Goal: Task Accomplishment & Management: Use online tool/utility

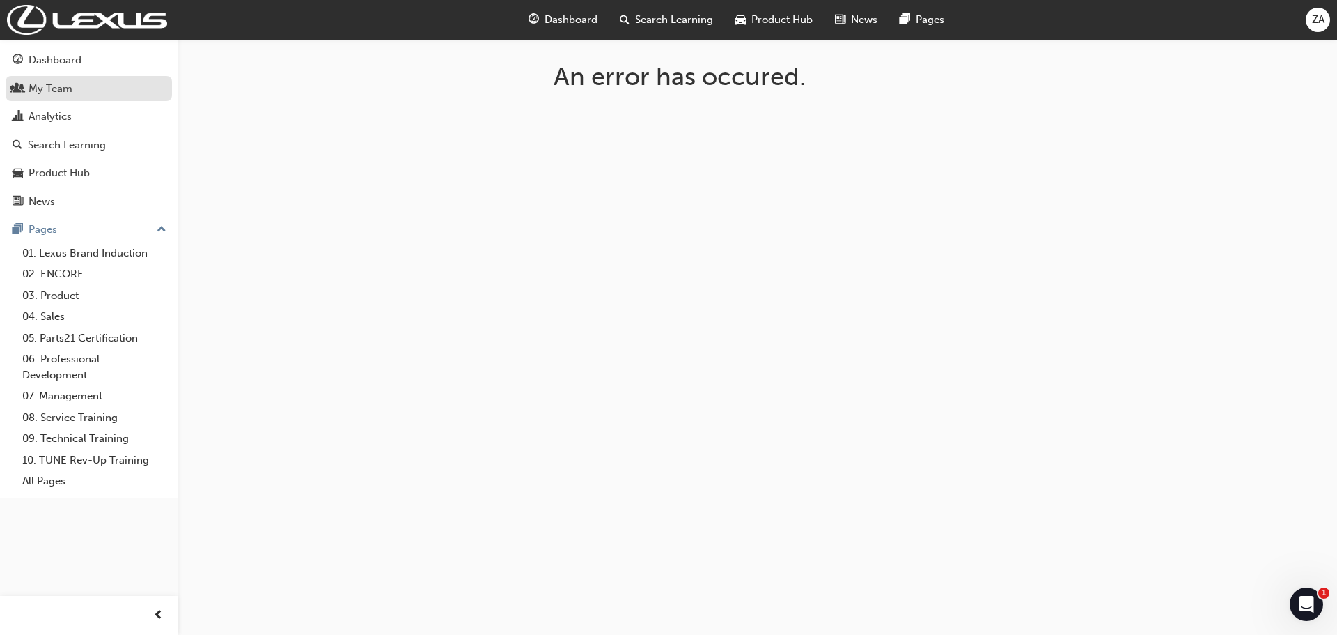
click at [53, 86] on div "My Team" at bounding box center [51, 89] width 44 height 16
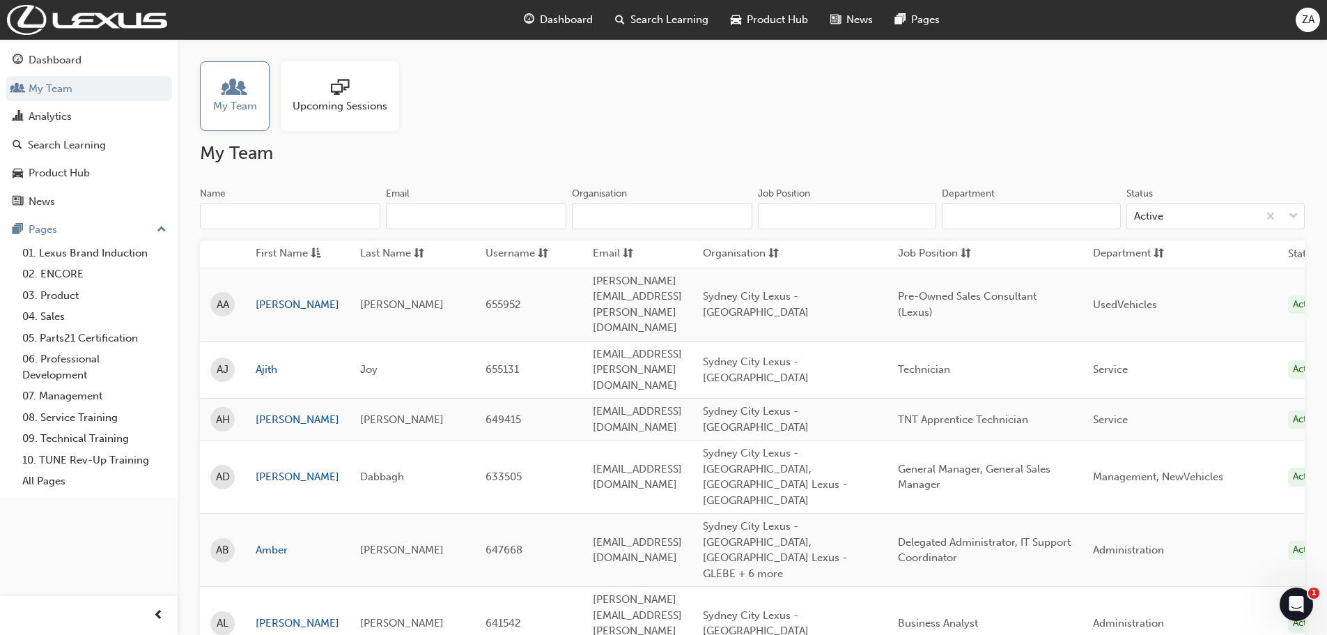
click at [246, 88] on div at bounding box center [235, 89] width 44 height 20
click at [51, 118] on div "Analytics" at bounding box center [50, 117] width 43 height 16
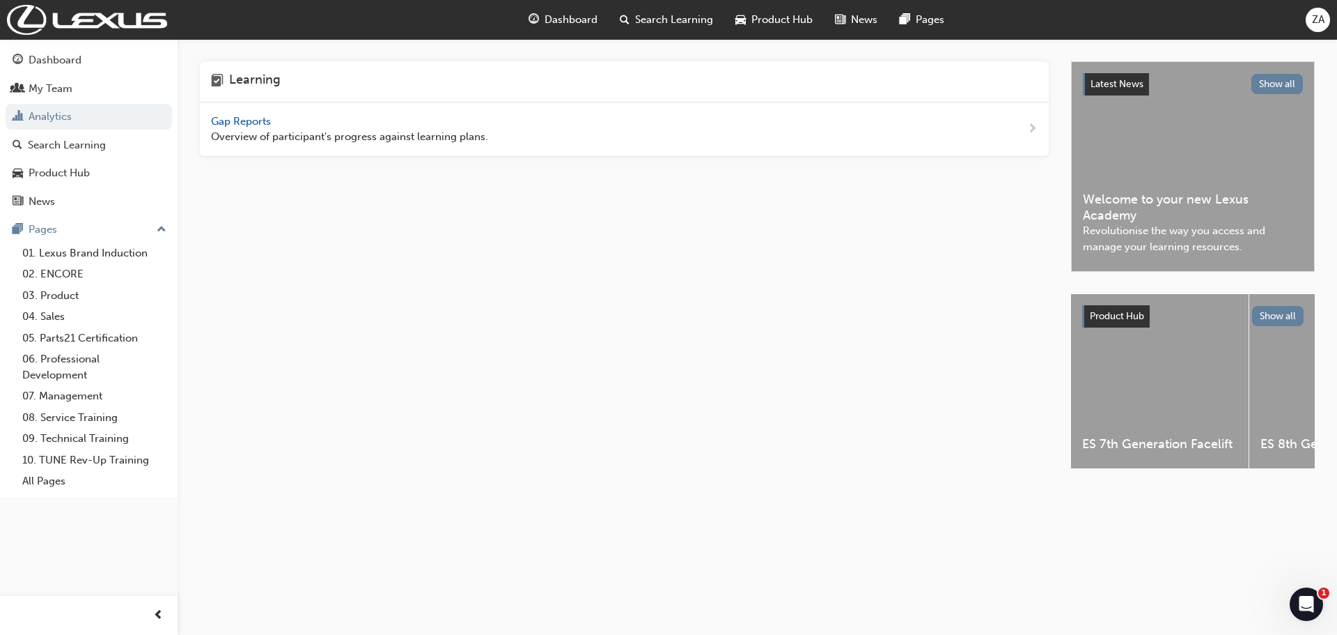
click at [244, 117] on span "Gap Reports" at bounding box center [242, 121] width 63 height 13
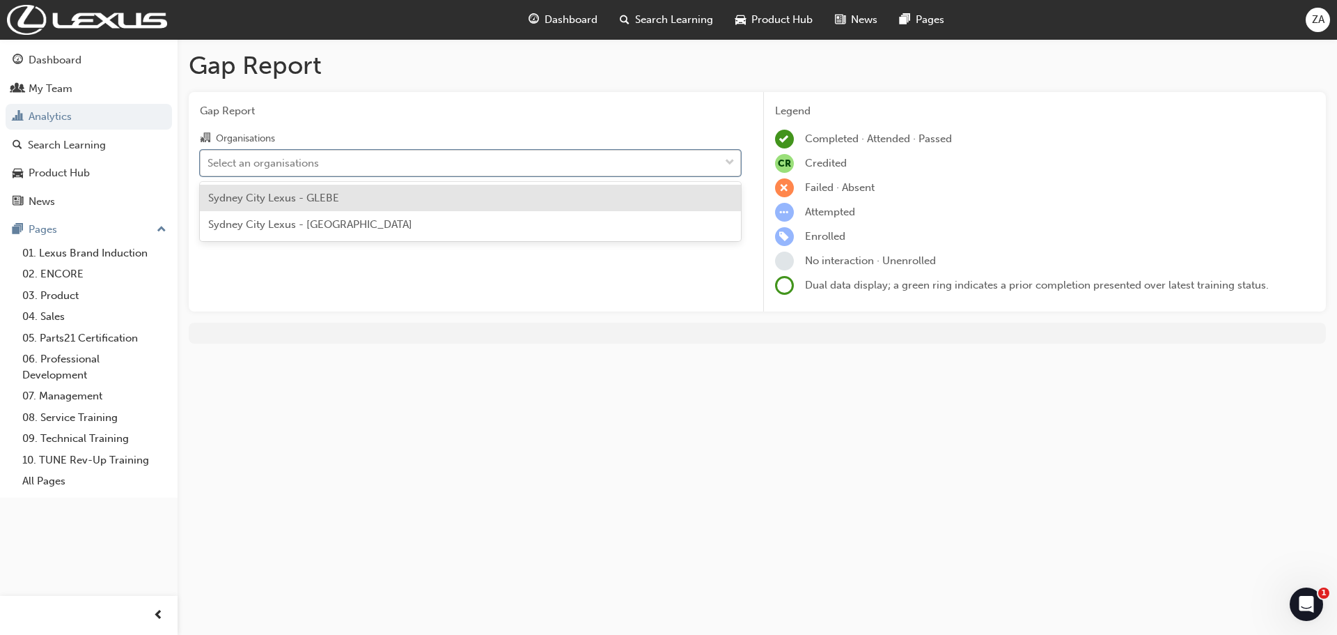
click at [236, 162] on div "Select an organisations" at bounding box center [263, 163] width 111 height 16
click at [209, 162] on input "Organisations option Sydney City Lexus - GLEBE focused, 1 of 2. 2 results avail…" at bounding box center [208, 162] width 1 height 12
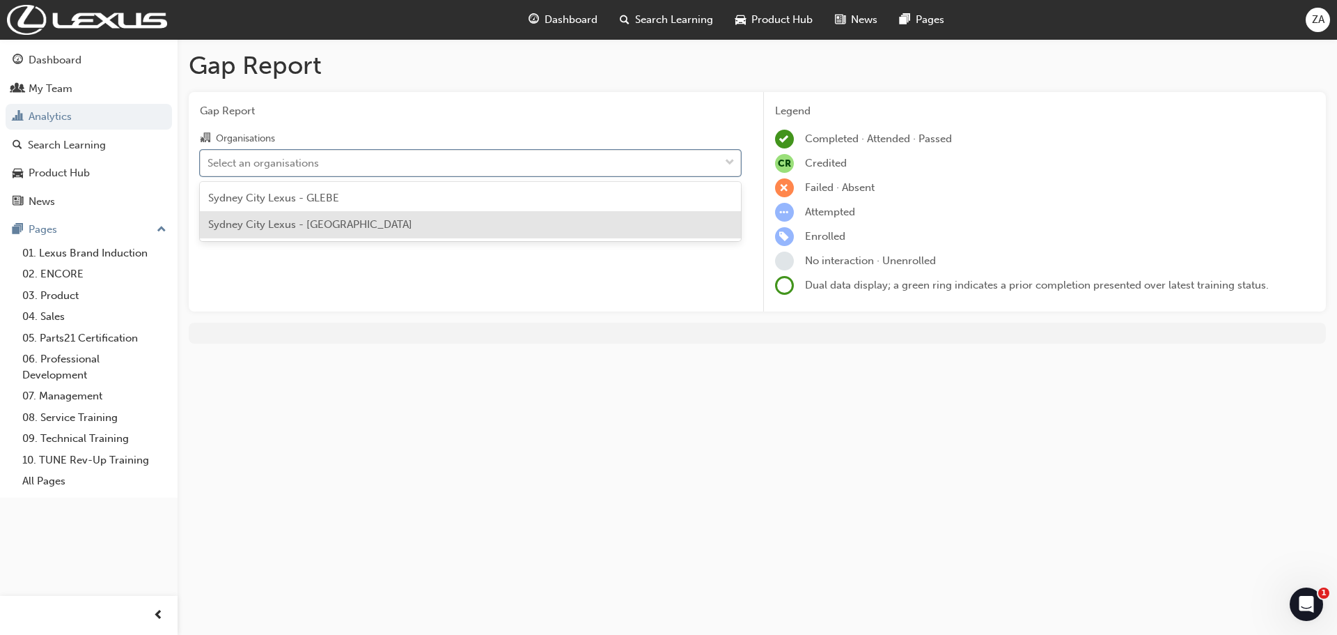
click at [248, 228] on span "Sydney City Lexus - [GEOGRAPHIC_DATA]" at bounding box center [310, 224] width 204 height 13
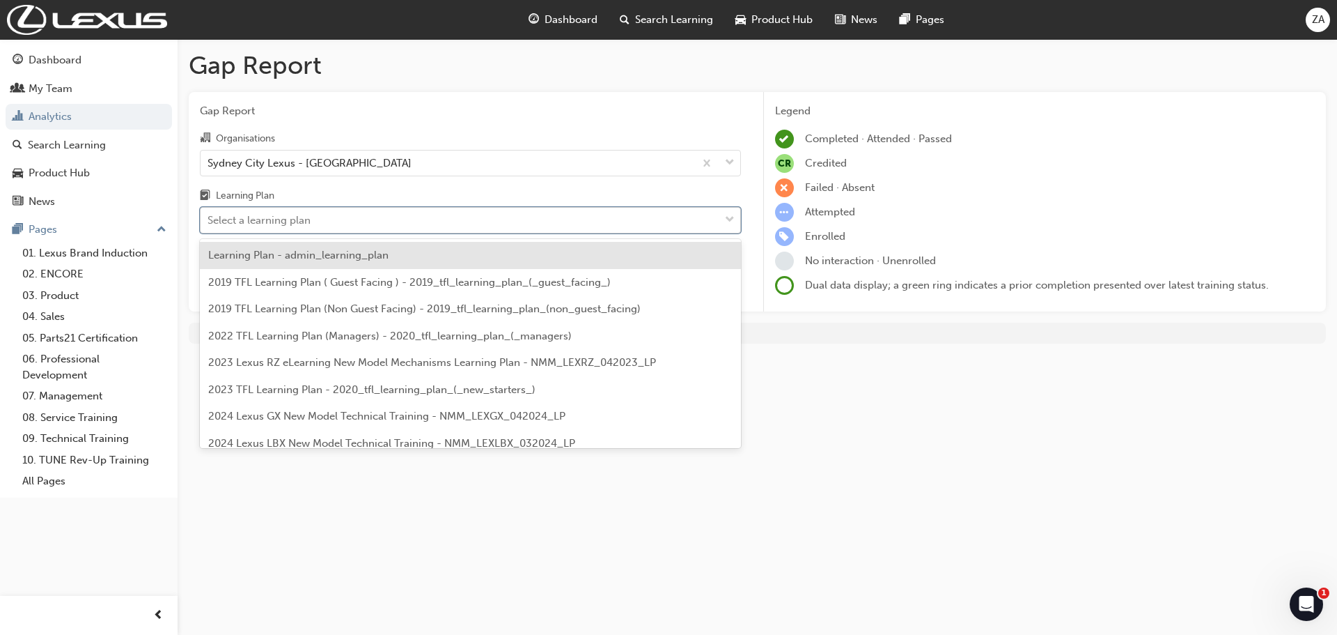
click at [247, 228] on div "Select a learning plan" at bounding box center [259, 220] width 103 height 16
click at [209, 226] on input "Learning Plan option Learning Plan - admin_learning_plan focused, 1 of 152. 152…" at bounding box center [208, 220] width 1 height 12
click at [242, 222] on div "Select a learning plan" at bounding box center [259, 220] width 103 height 16
click at [209, 222] on input "Learning Plan option Learning Plan - admin_learning_plan focused, 1 of 152. 152…" at bounding box center [208, 220] width 1 height 12
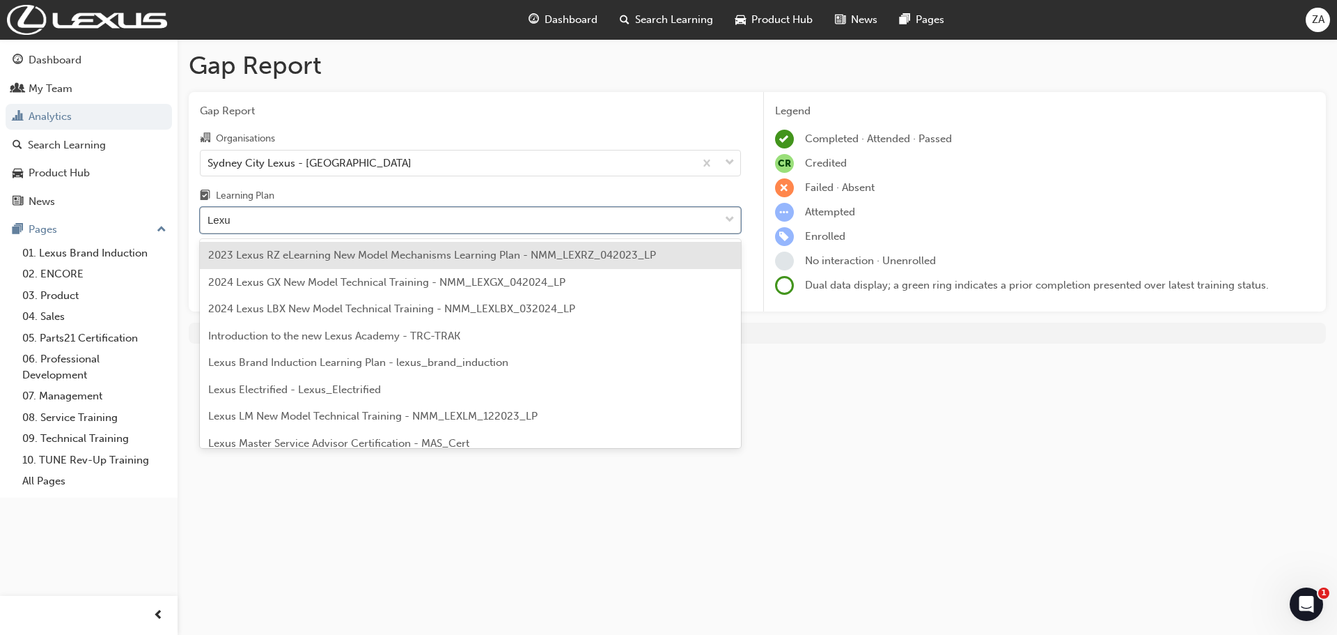
type input "Lexus"
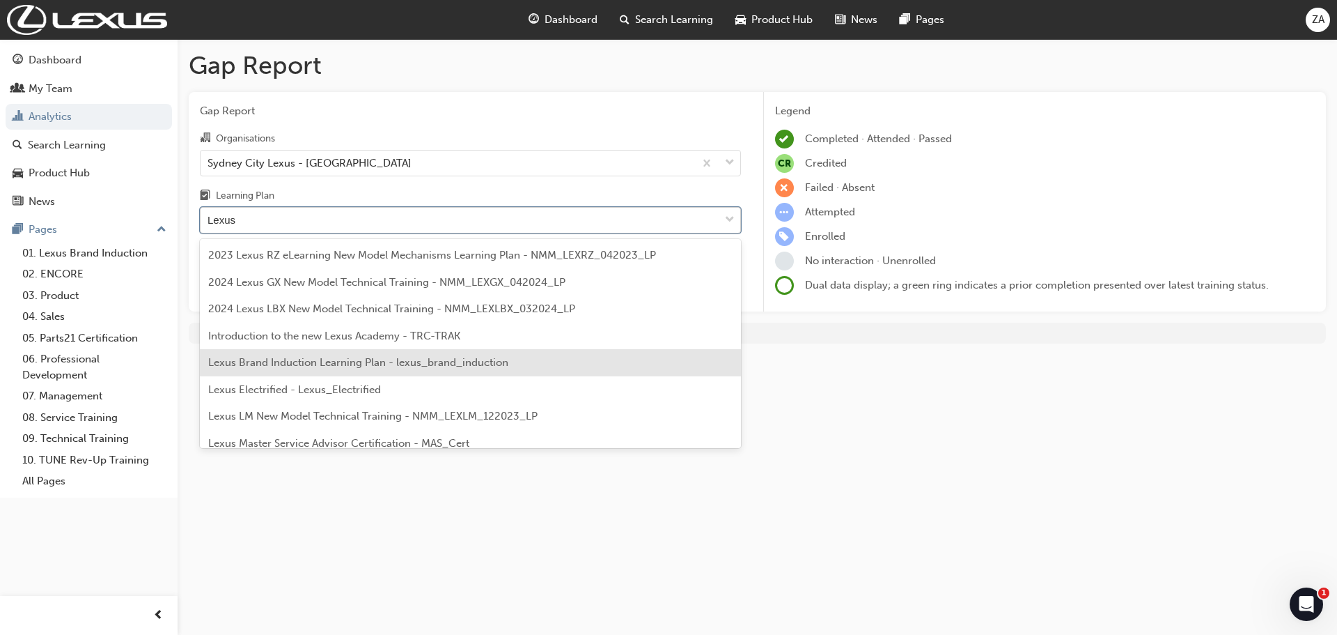
click at [260, 364] on span "Lexus Brand Induction Learning Plan - lexus_brand_induction" at bounding box center [358, 362] width 300 height 13
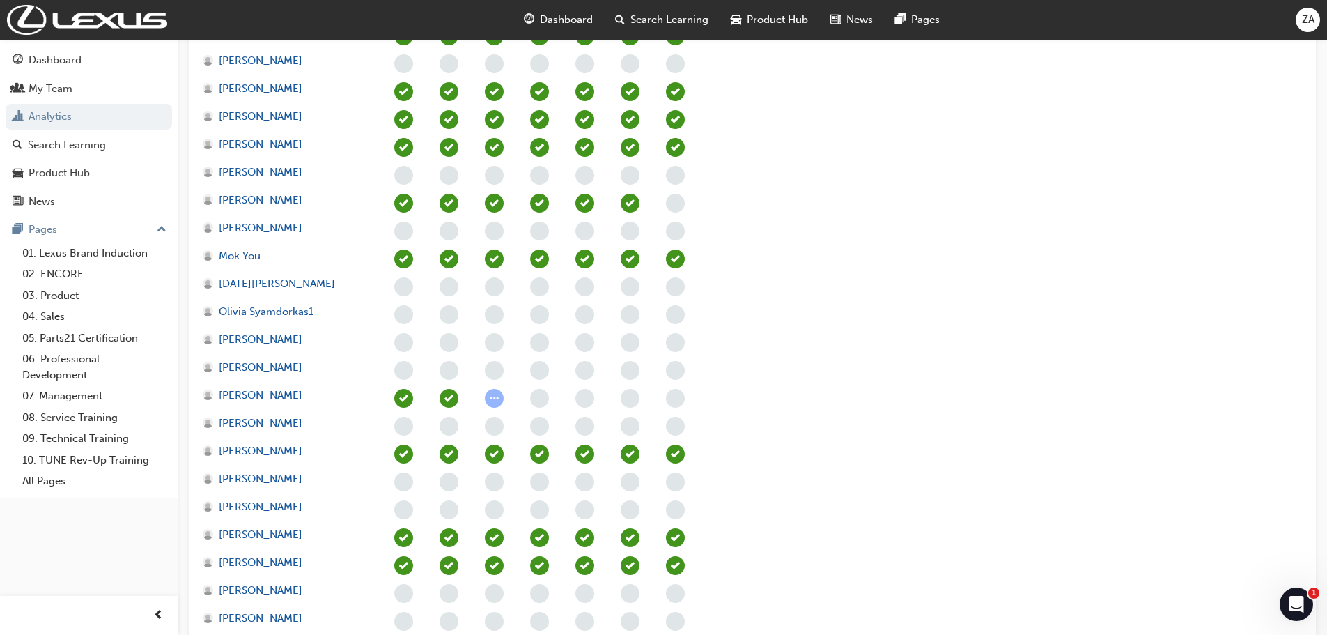
scroll to position [1881, 0]
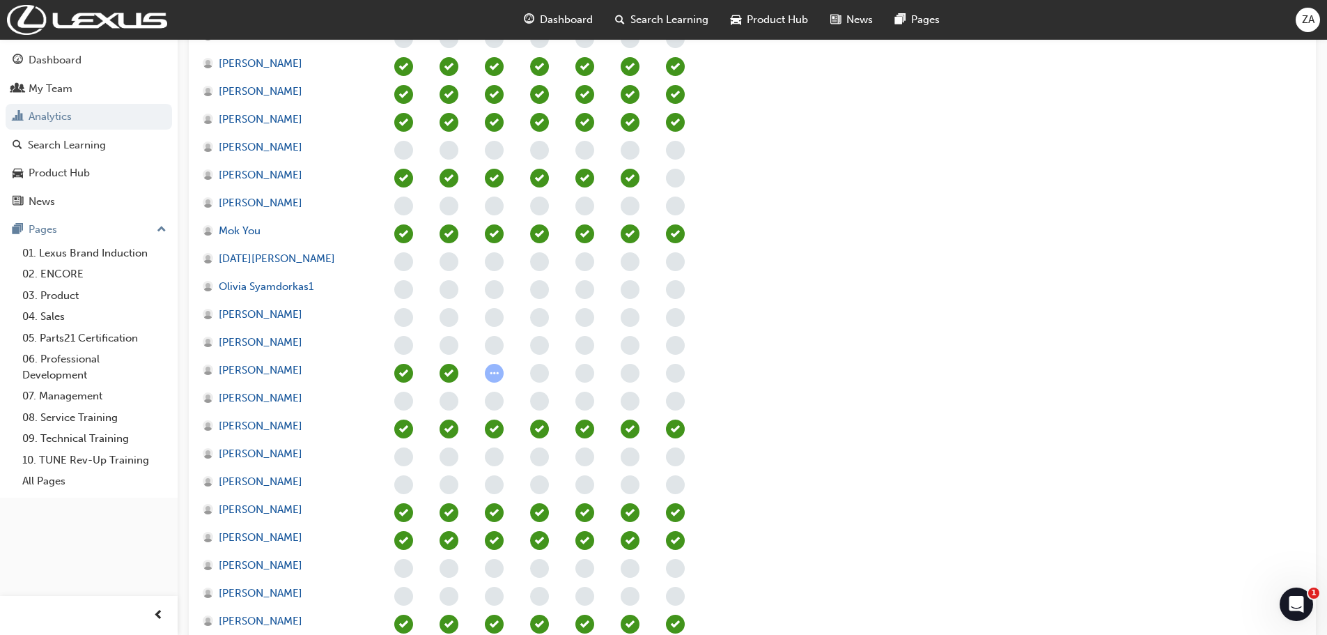
drag, startPoint x: 1236, startPoint y: 1, endPoint x: 1291, endPoint y: 165, distance: 173.6
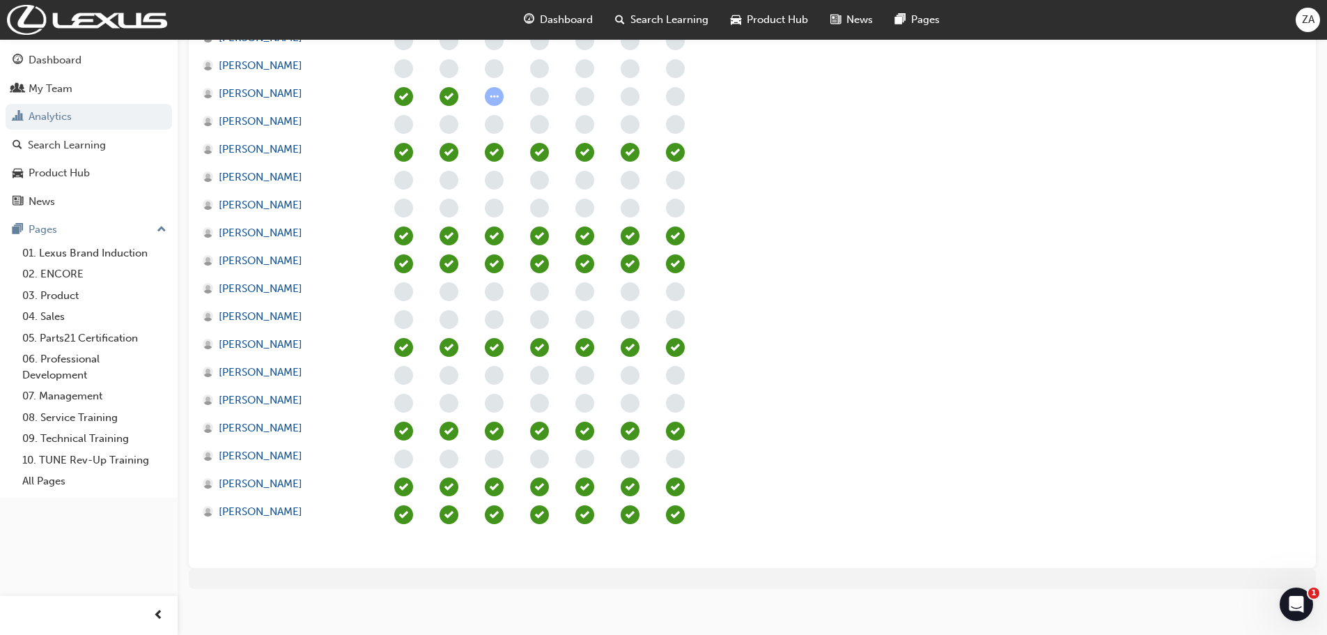
scroll to position [2159, 0]
